Goal: Information Seeking & Learning: Learn about a topic

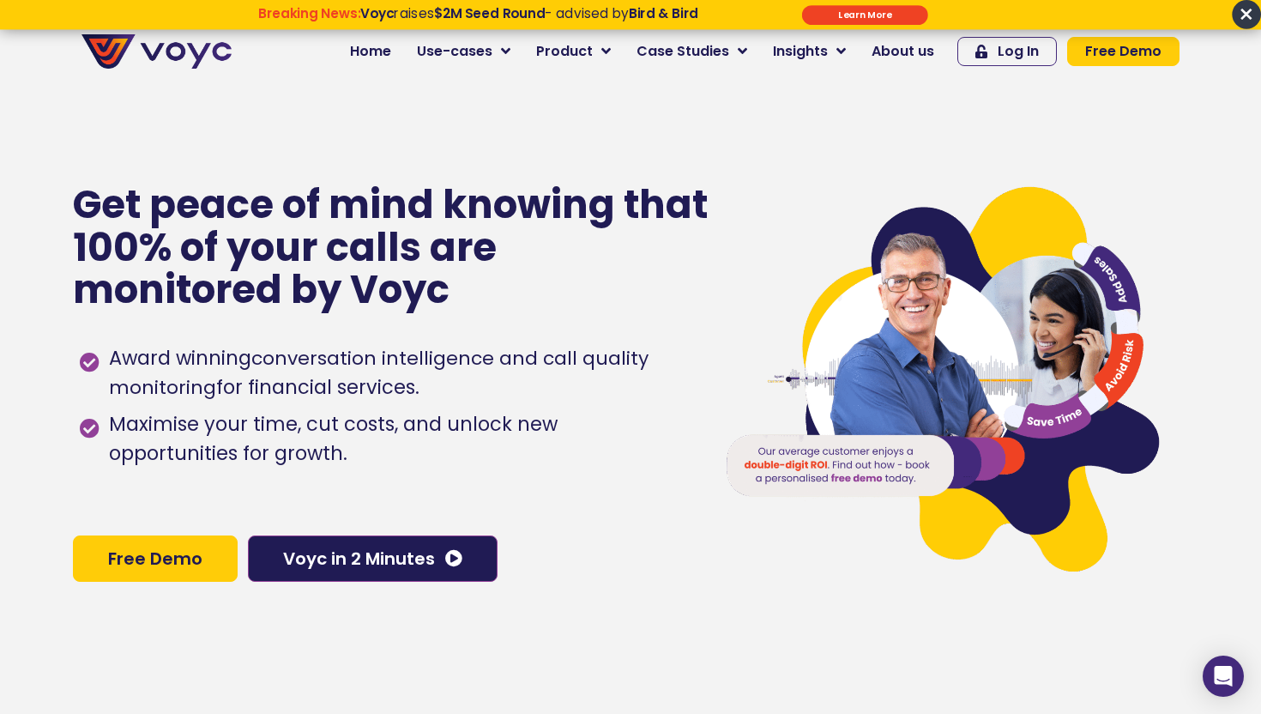
click at [858, 15] on input "******" at bounding box center [865, 15] width 126 height 20
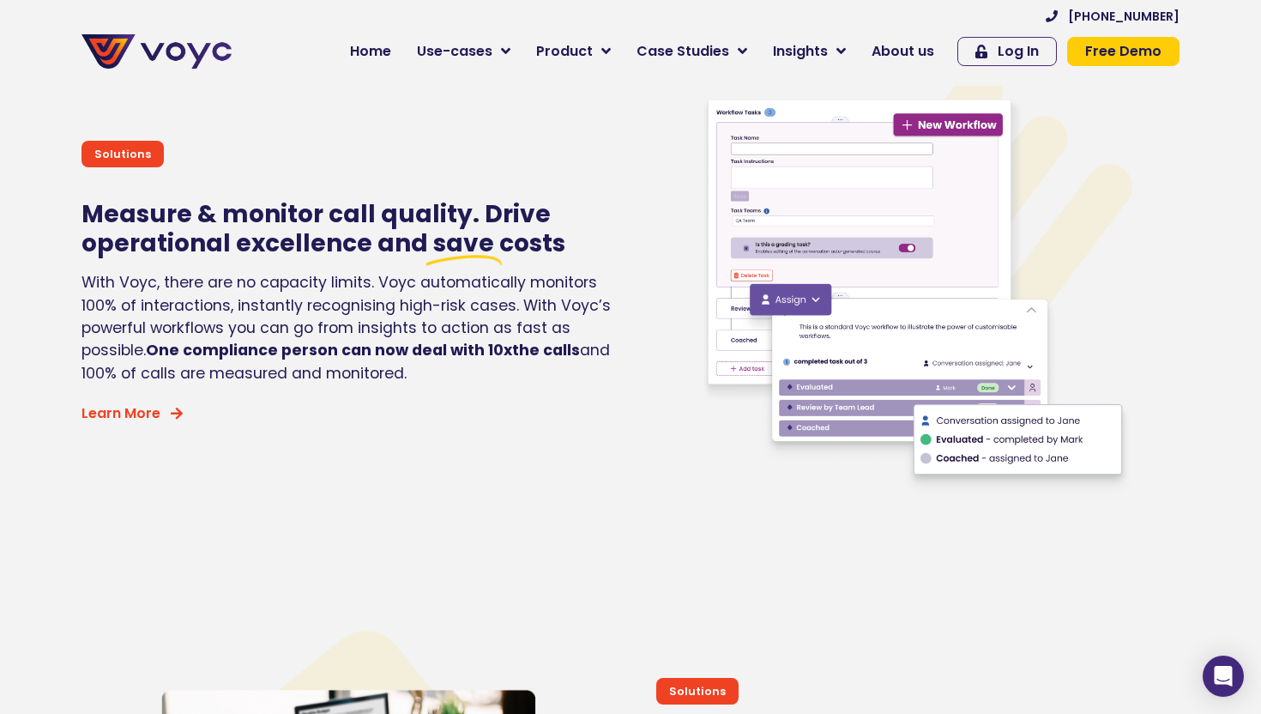
scroll to position [3382, 0]
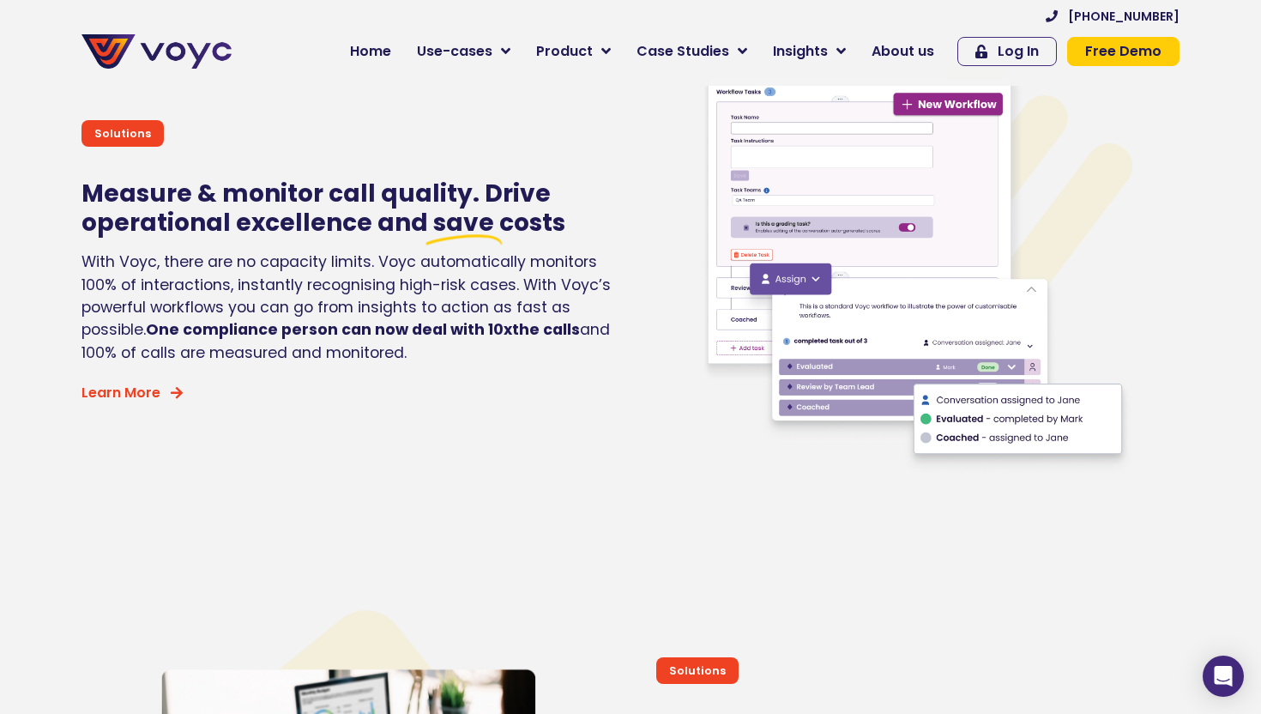
click at [482, 244] on icon at bounding box center [464, 223] width 78 height 46
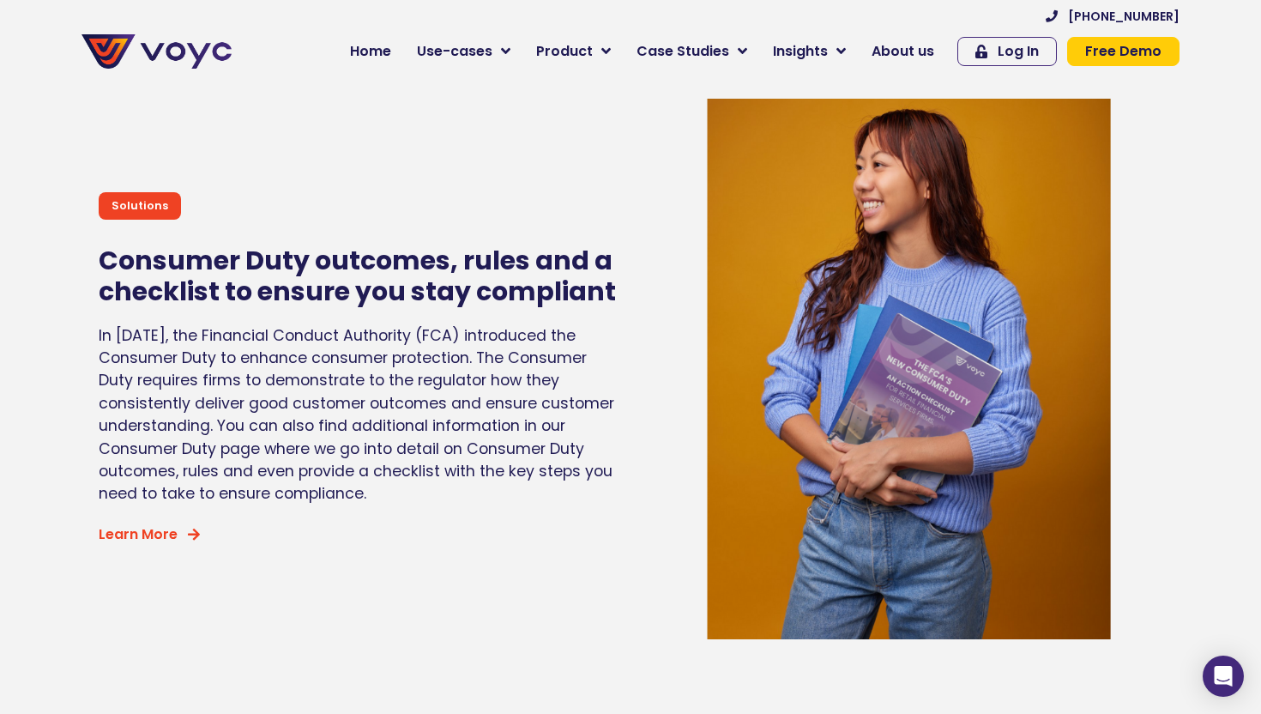
scroll to position [6913, 0]
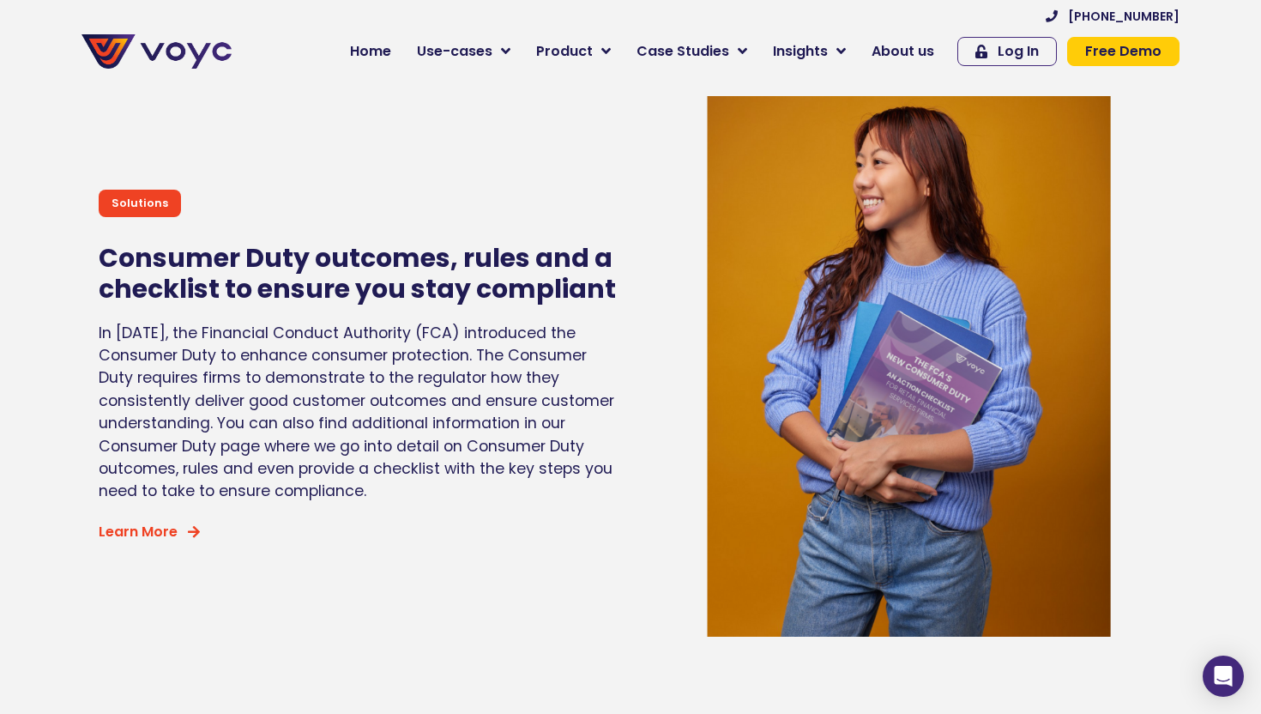
click at [280, 394] on p "In July 2022, the Financial Conduct Authority (FCA) introduced the Consumer Dut…" at bounding box center [360, 412] width 523 height 181
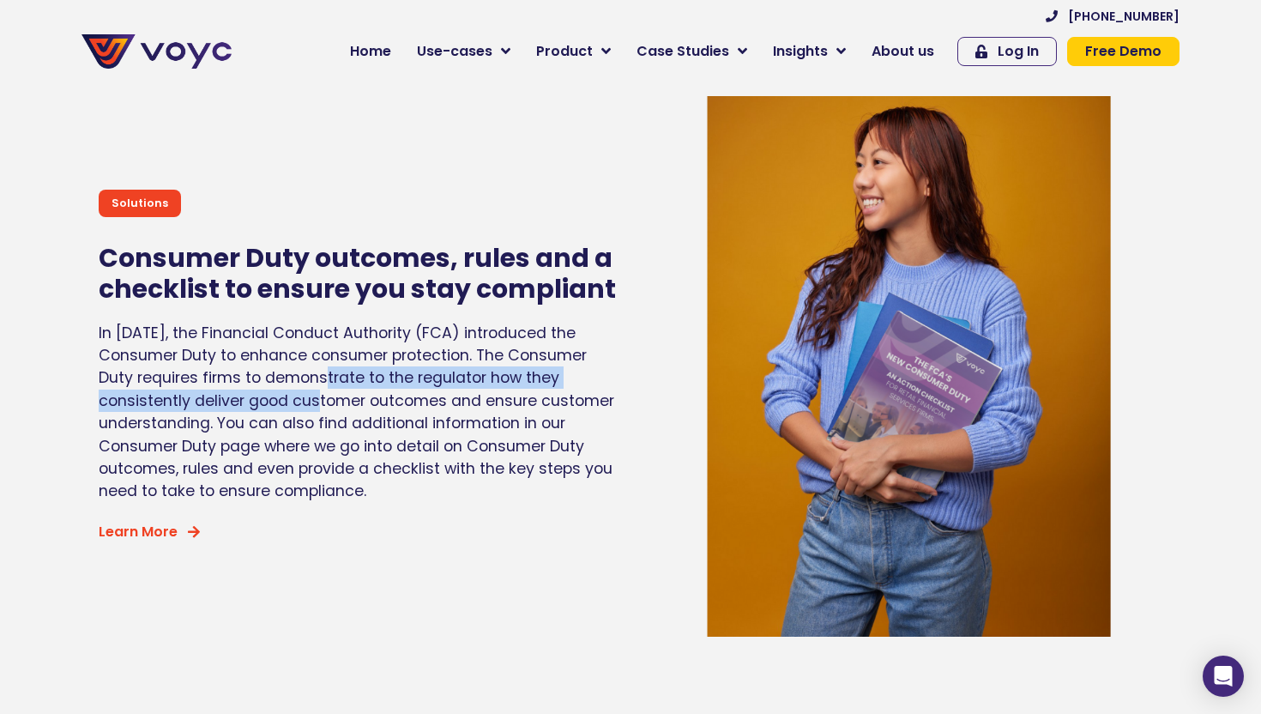
drag, startPoint x: 293, startPoint y: 370, endPoint x: 294, endPoint y: 408, distance: 37.7
click at [294, 408] on p "In July 2022, the Financial Conduct Authority (FCA) introduced the Consumer Dut…" at bounding box center [360, 412] width 523 height 181
click at [295, 386] on p "In July 2022, the Financial Conduct Authority (FCA) introduced the Consumer Dut…" at bounding box center [360, 412] width 523 height 181
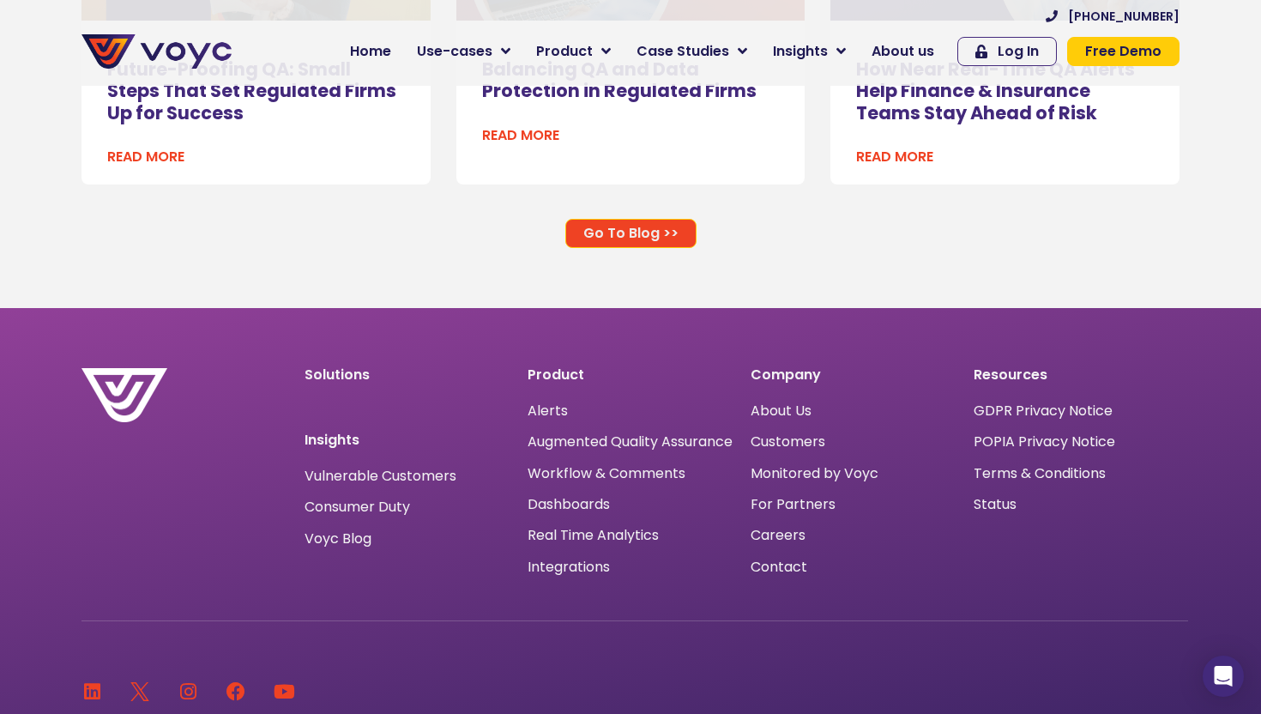
scroll to position [11173, 0]
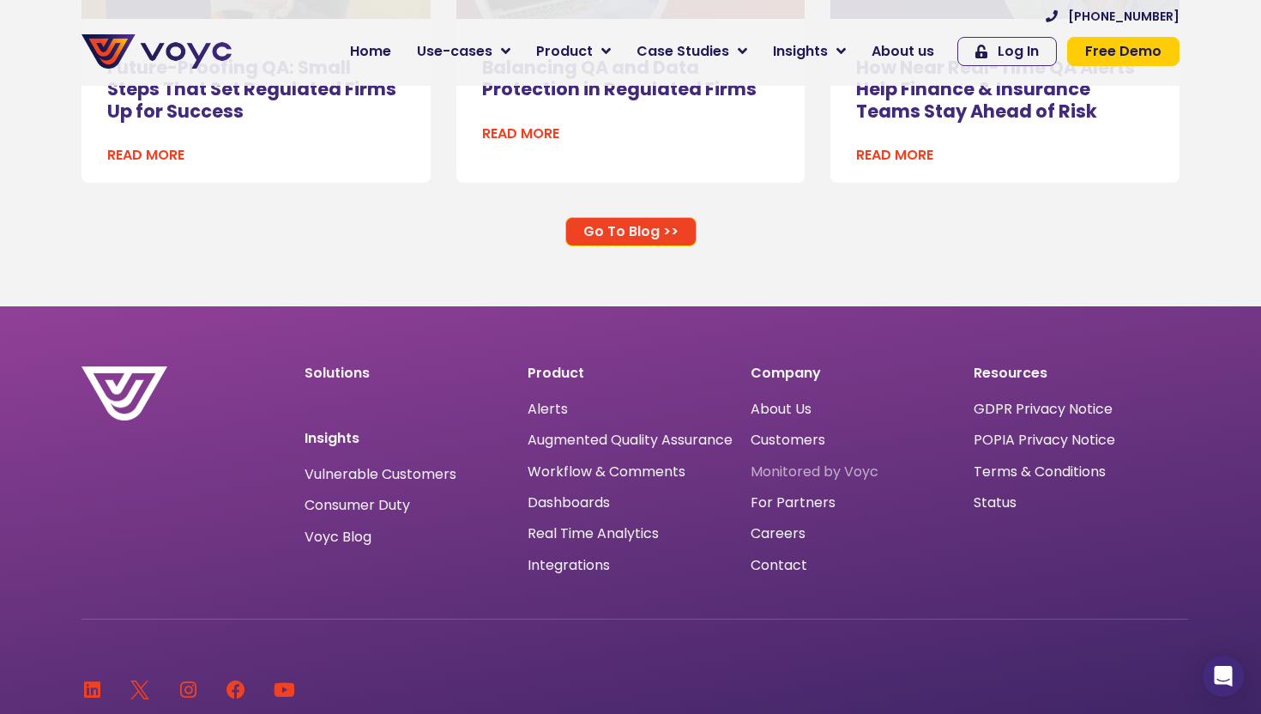
click at [801, 472] on span "Monitored by Voyc" at bounding box center [814, 472] width 128 height 0
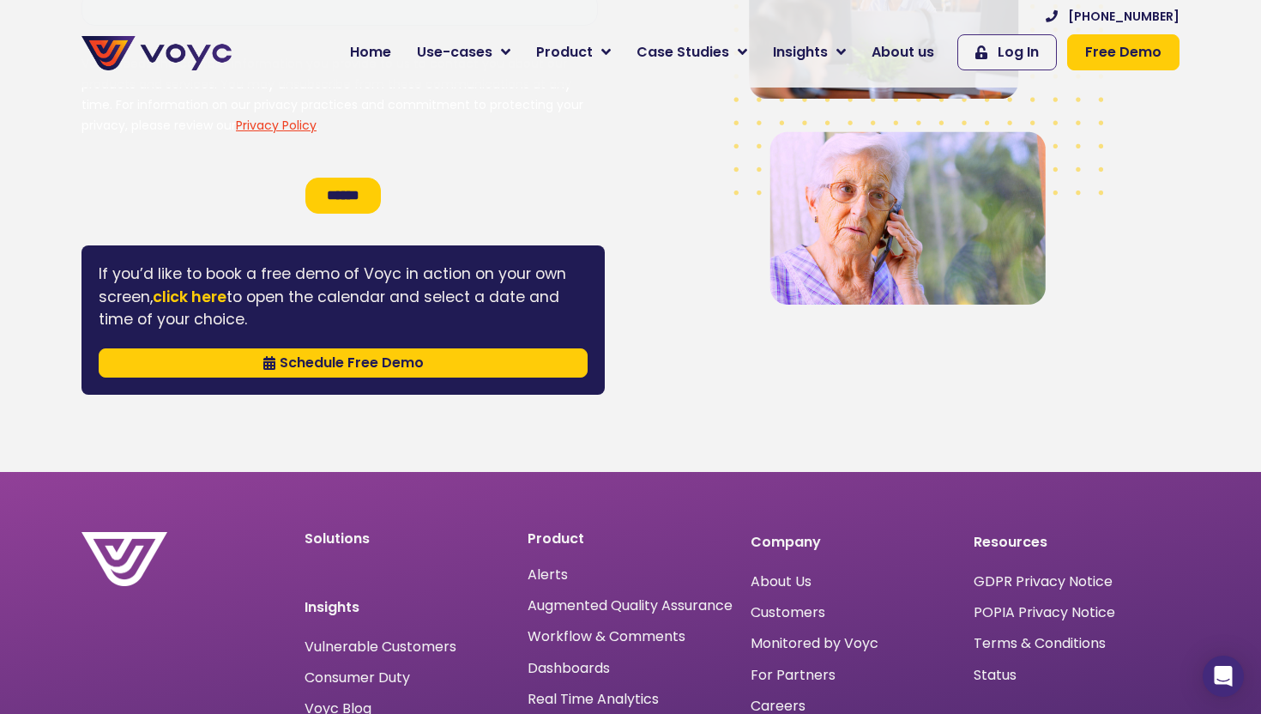
scroll to position [2814, 0]
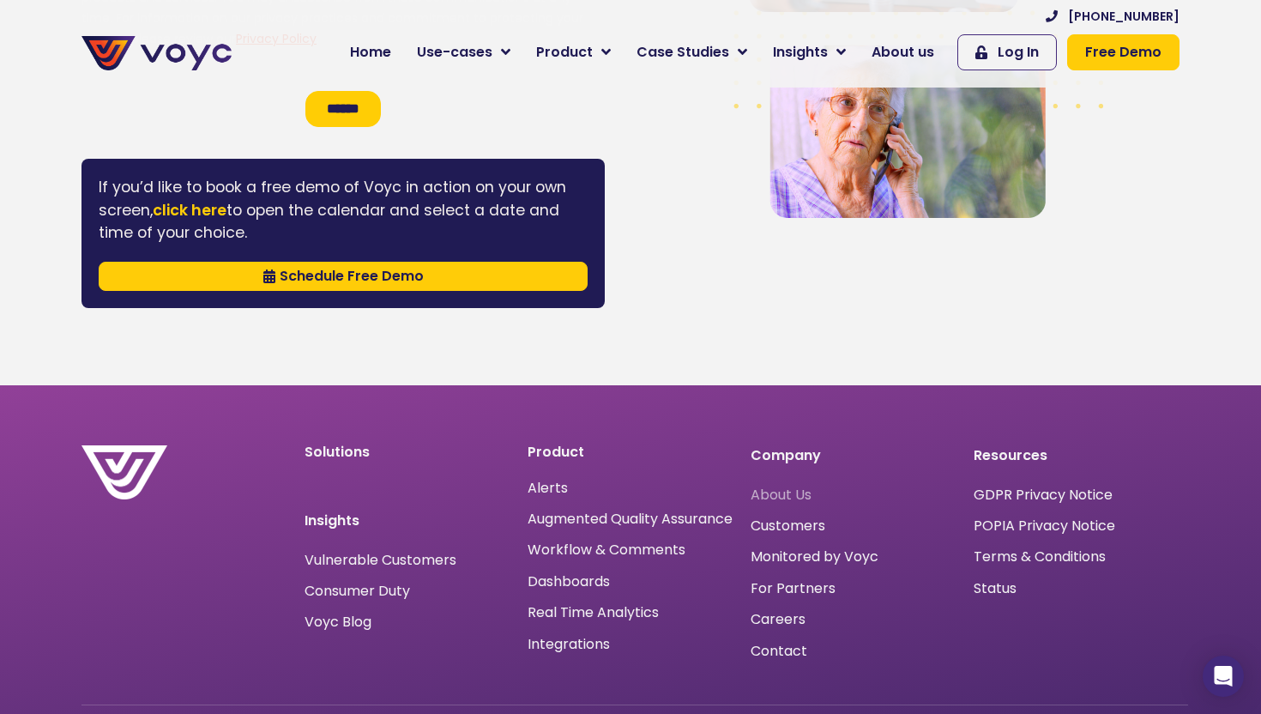
click at [775, 495] on span "About Us" at bounding box center [780, 495] width 61 height 0
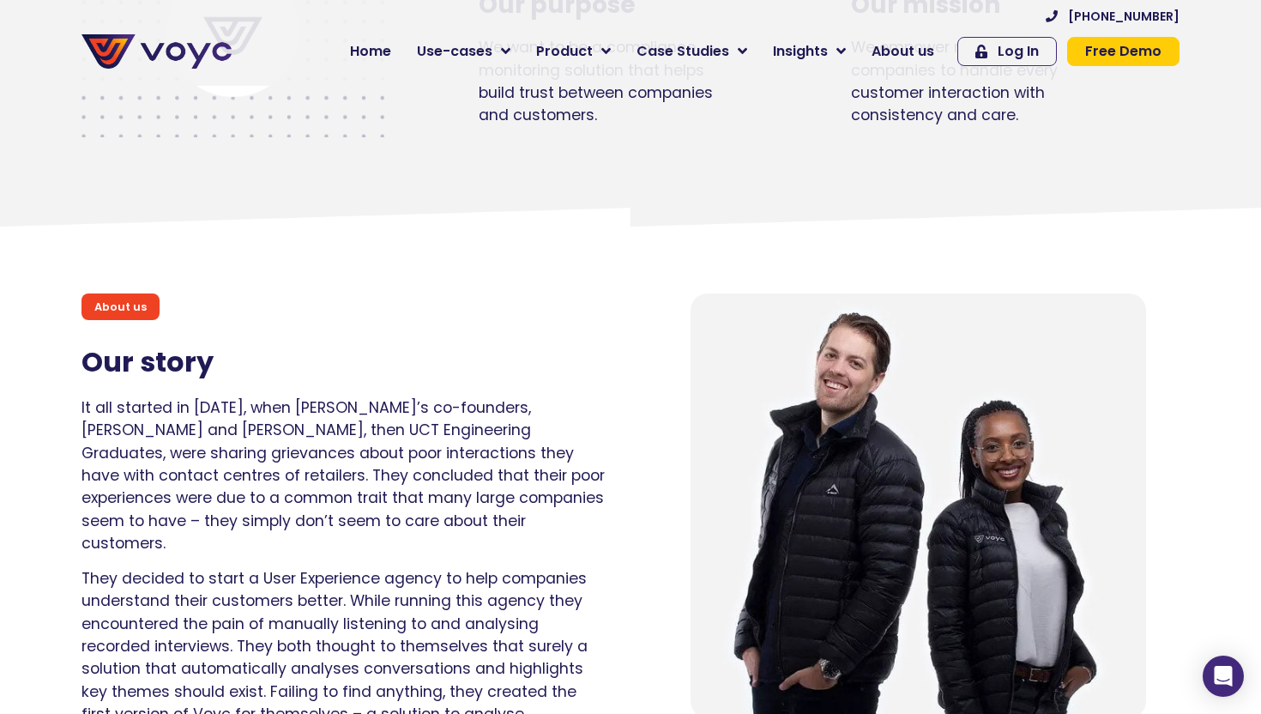
scroll to position [978, 0]
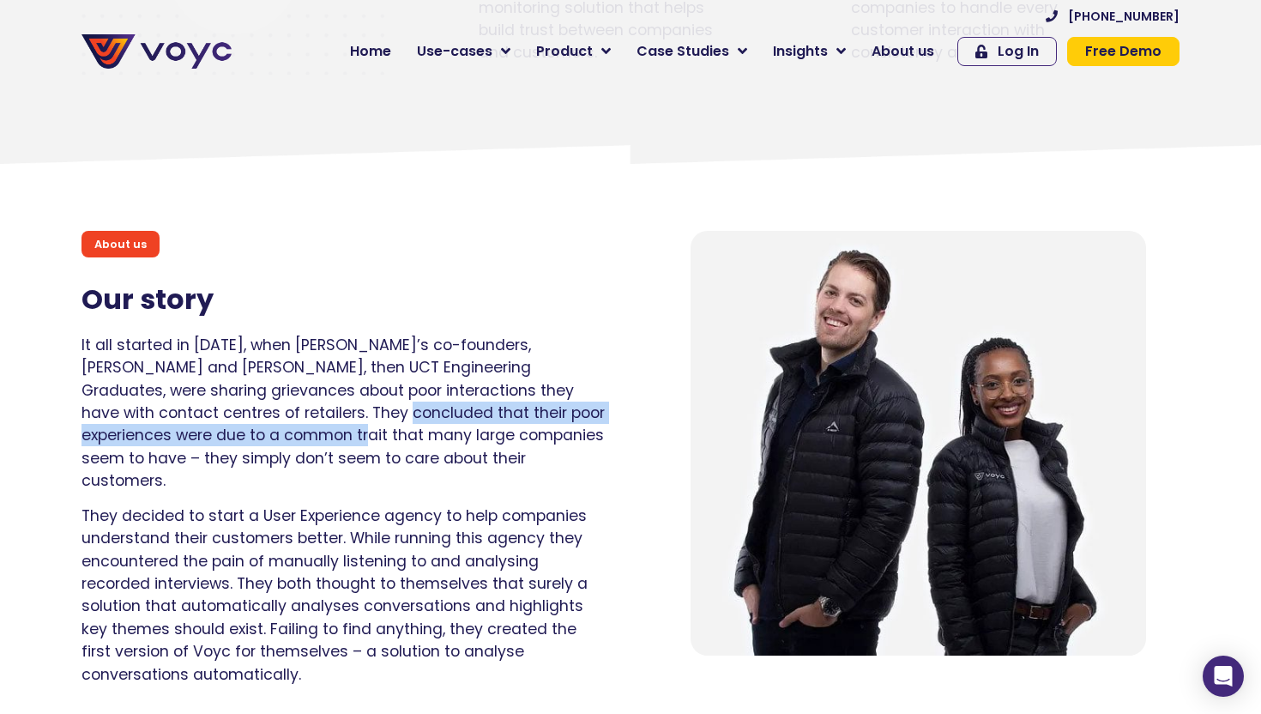
drag, startPoint x: 258, startPoint y: 416, endPoint x: 235, endPoint y: 443, distance: 35.9
click at [235, 443] on p "It all started in [DATE], when [PERSON_NAME]’s co-founders, [PERSON_NAME] and […" at bounding box center [342, 413] width 523 height 159
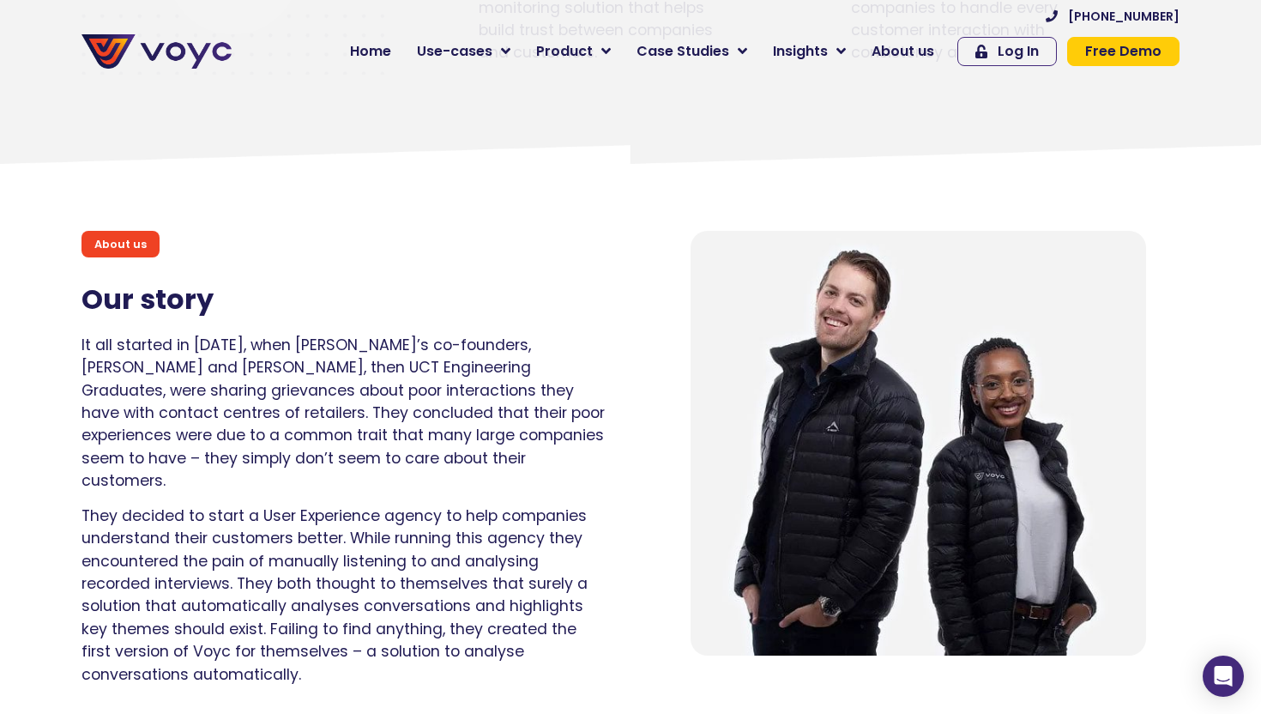
click at [275, 470] on div "It all started in [DATE], when [PERSON_NAME]’s co-founders, [PERSON_NAME] and […" at bounding box center [342, 510] width 523 height 352
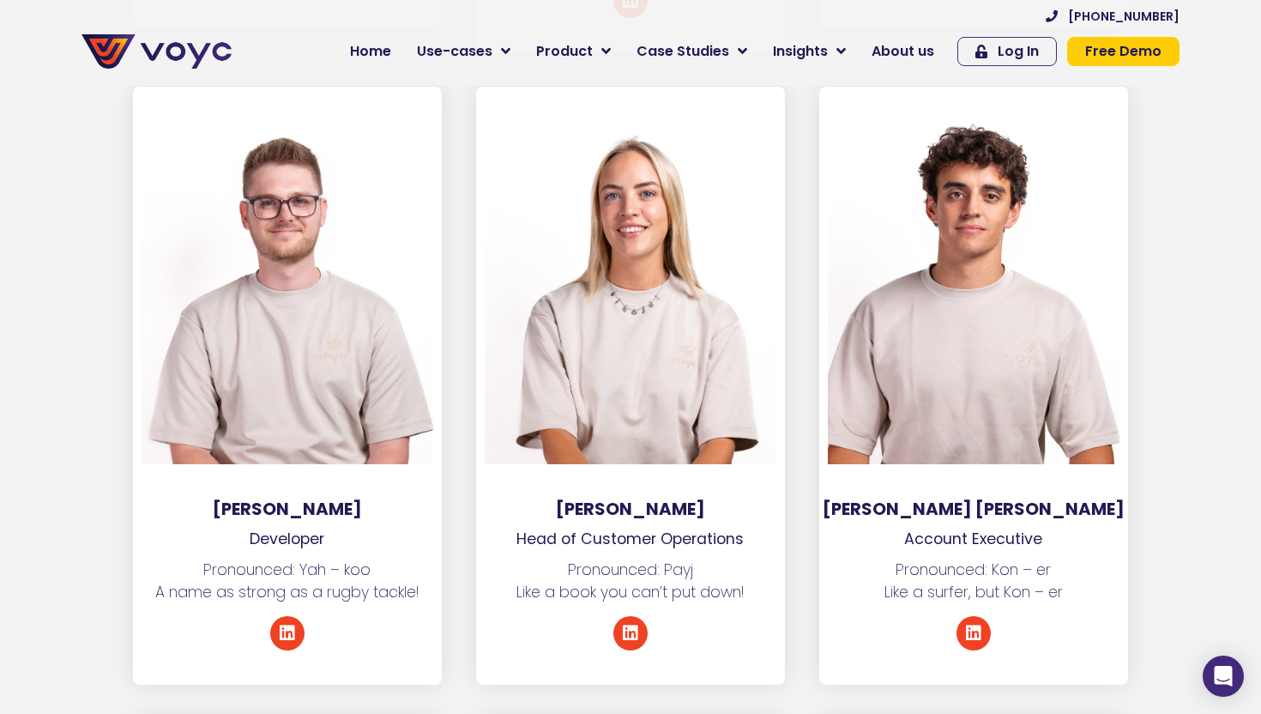
scroll to position [4933, 0]
